Goal: Complete application form

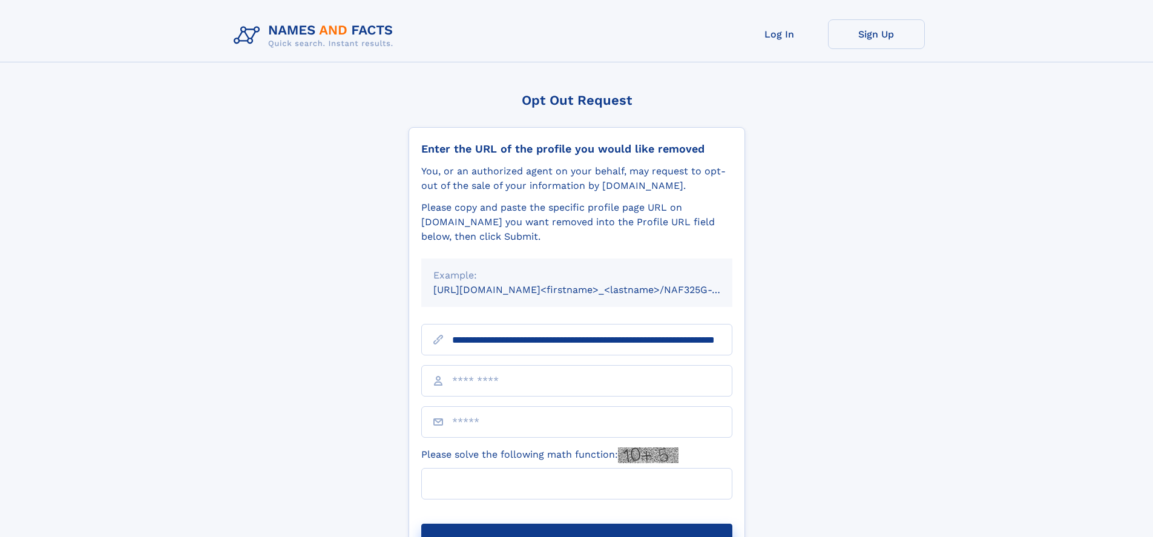
scroll to position [0, 114]
type input "**********"
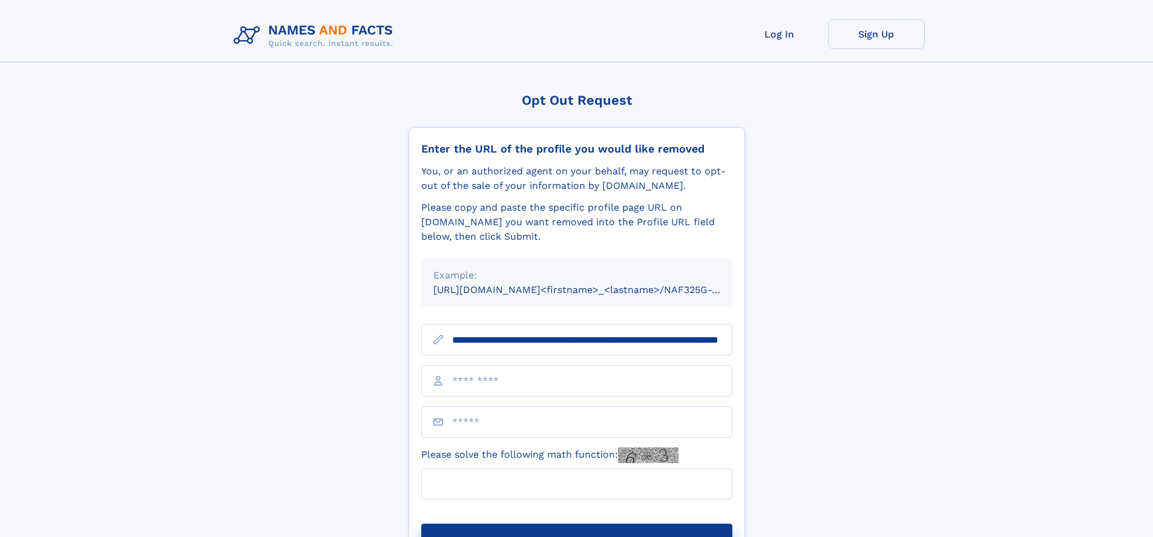
scroll to position [0, 114]
type input "**********"
